Goal: Find specific page/section: Find specific page/section

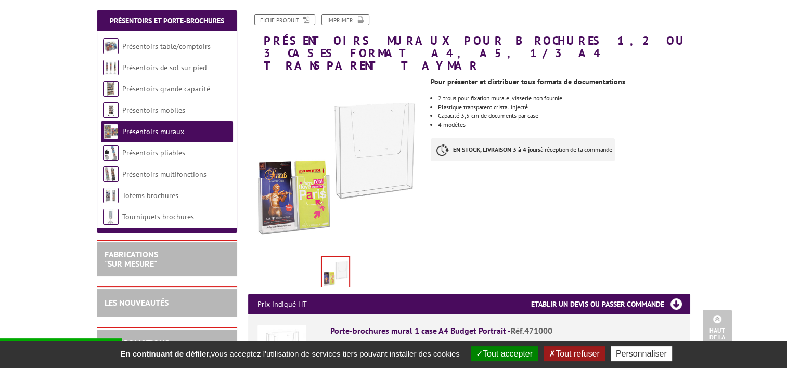
scroll to position [104, 0]
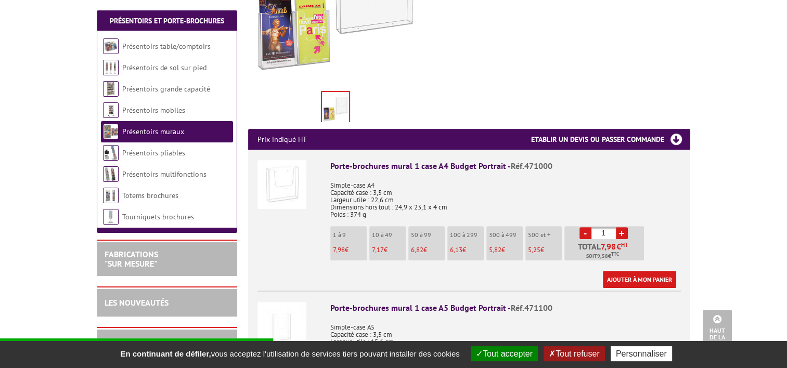
scroll to position [312, 0]
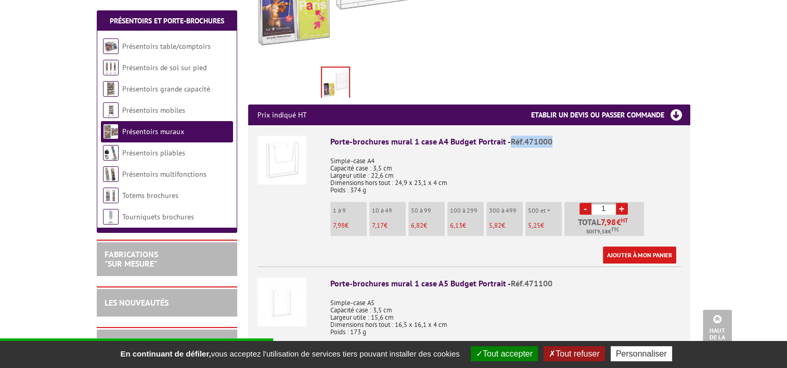
drag, startPoint x: 508, startPoint y: 129, endPoint x: 567, endPoint y: 127, distance: 59.3
click at [567, 136] on div "Porte-brochures mural 1 case A4 Budget Portrait - Réf.471000" at bounding box center [505, 142] width 351 height 12
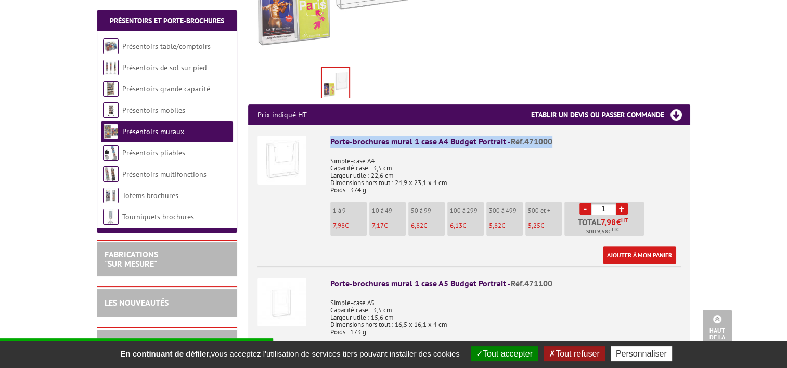
drag, startPoint x: 331, startPoint y: 126, endPoint x: 570, endPoint y: 130, distance: 238.9
click at [570, 136] on div "Porte-brochures mural 1 case A4 Budget Portrait - Réf.471000" at bounding box center [505, 142] width 351 height 12
copy div "Porte-brochures mural 1 case A4 Budget Portrait - Réf.471000"
